Goal: Task Accomplishment & Management: Manage account settings

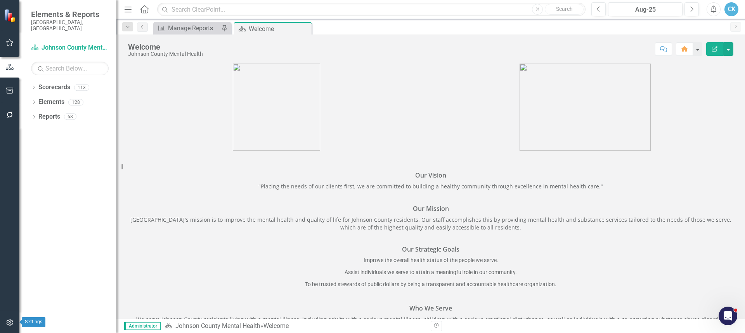
click at [10, 325] on icon "button" at bounding box center [10, 323] width 8 height 6
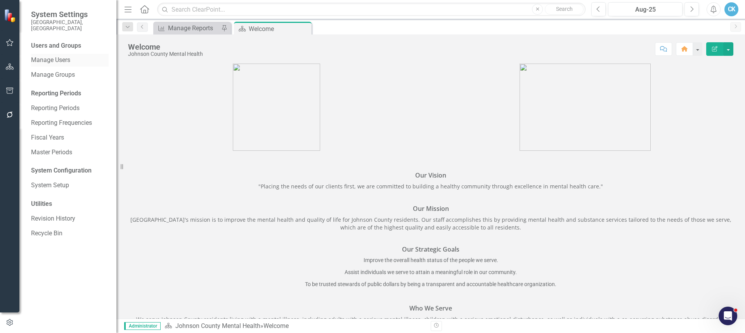
click at [61, 56] on link "Manage Users" at bounding box center [70, 60] width 78 height 9
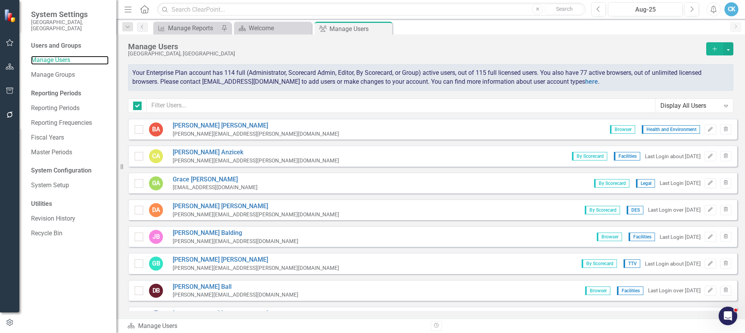
checkbox input "false"
click at [344, 107] on input "text" at bounding box center [401, 106] width 508 height 14
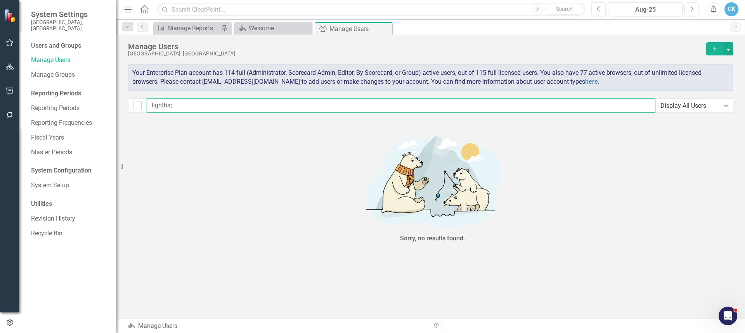
type input "lightha"
checkbox input "false"
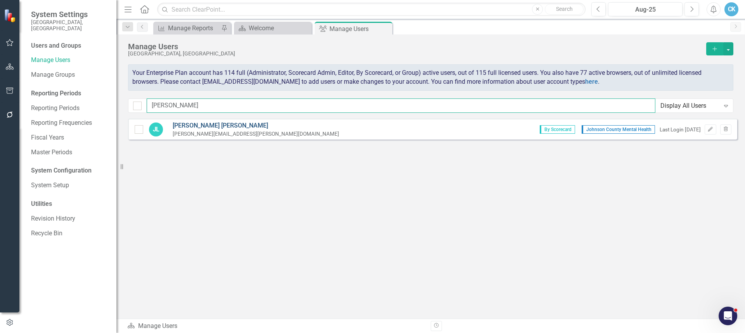
type input "[PERSON_NAME]"
click at [202, 125] on link "[PERSON_NAME]" at bounding box center [256, 125] width 166 height 9
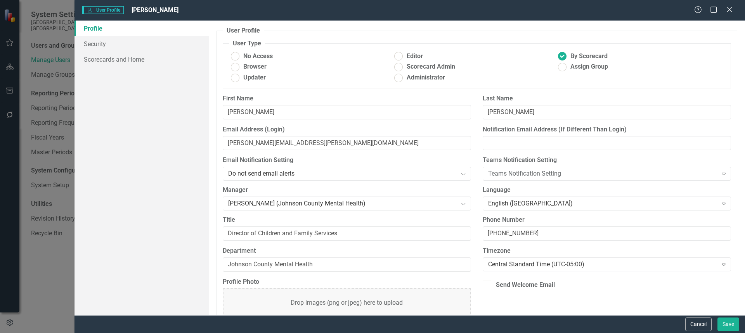
scroll to position [28, 0]
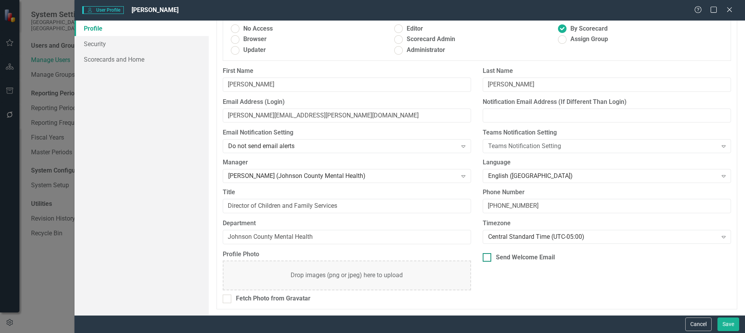
click at [485, 257] on div at bounding box center [486, 257] width 9 height 9
click at [485, 257] on input "Send Welcome Email" at bounding box center [484, 255] width 5 height 5
checkbox input "true"
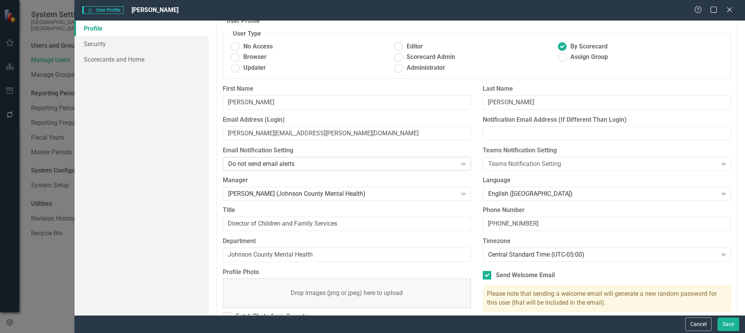
scroll to position [0, 0]
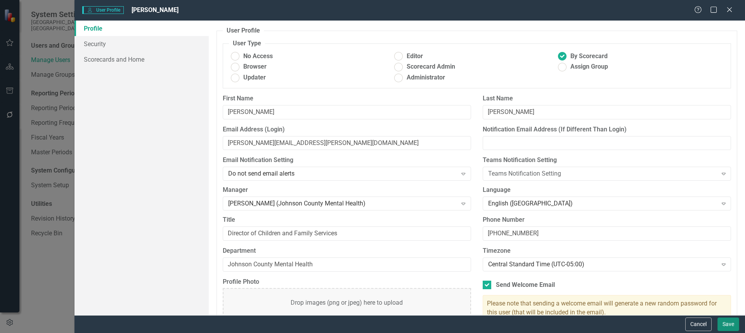
click at [726, 322] on button "Save" at bounding box center [728, 325] width 22 height 14
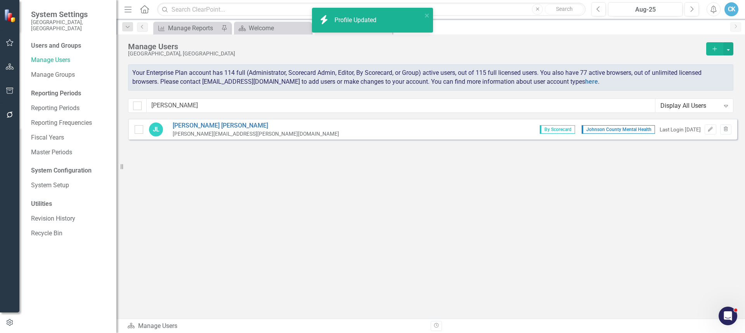
click at [369, 168] on div "Sorry, no results found. [PERSON_NAME] [PERSON_NAME][EMAIL_ADDRESS][PERSON_NAME…" at bounding box center [430, 215] width 628 height 192
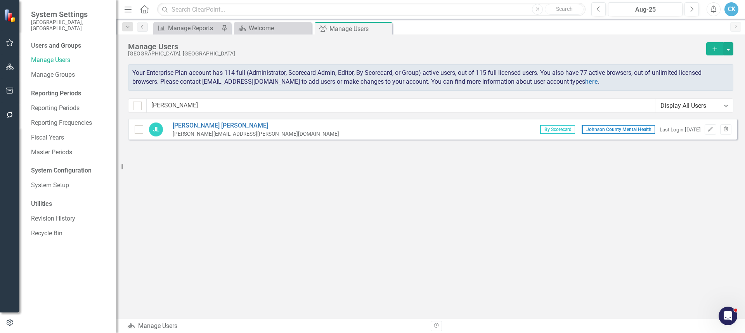
click at [734, 10] on div "CK" at bounding box center [731, 9] width 14 height 14
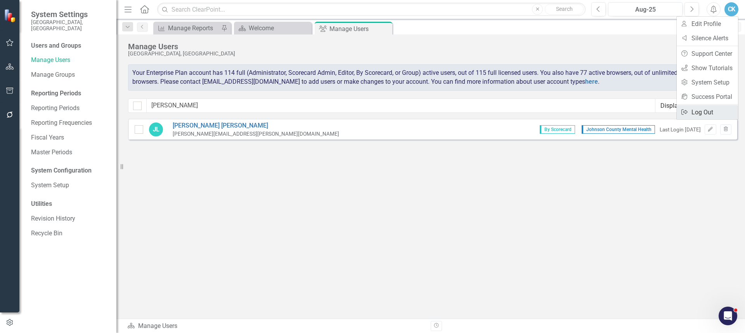
click at [707, 109] on link "Logout Log Out" at bounding box center [706, 112] width 61 height 14
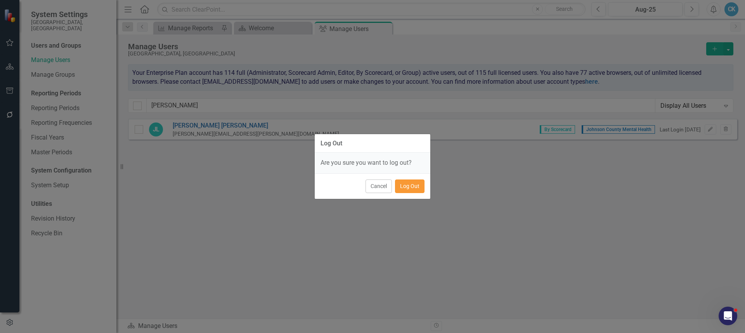
click at [412, 188] on button "Log Out" at bounding box center [409, 187] width 29 height 14
